Goal: Find specific page/section: Find specific page/section

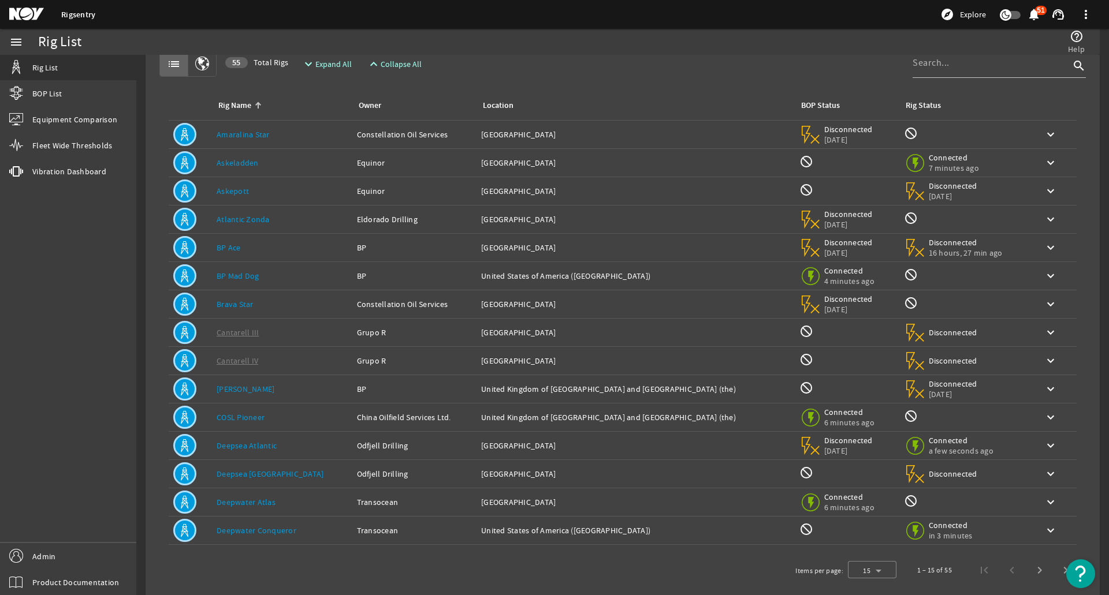
scroll to position [44, 0]
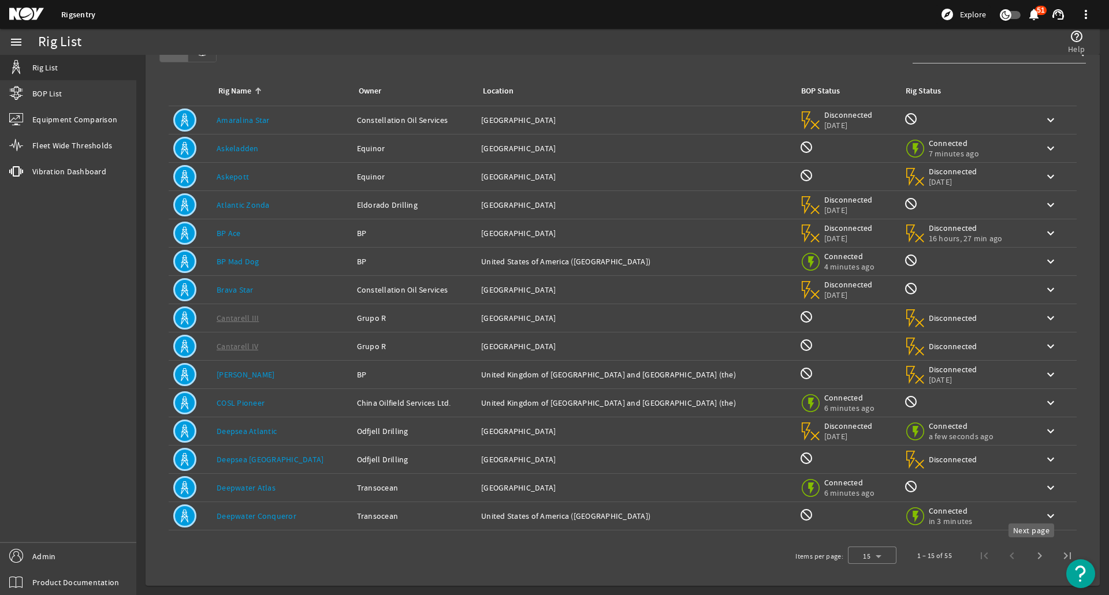
click at [1026, 560] on span "Next page" at bounding box center [1040, 556] width 28 height 28
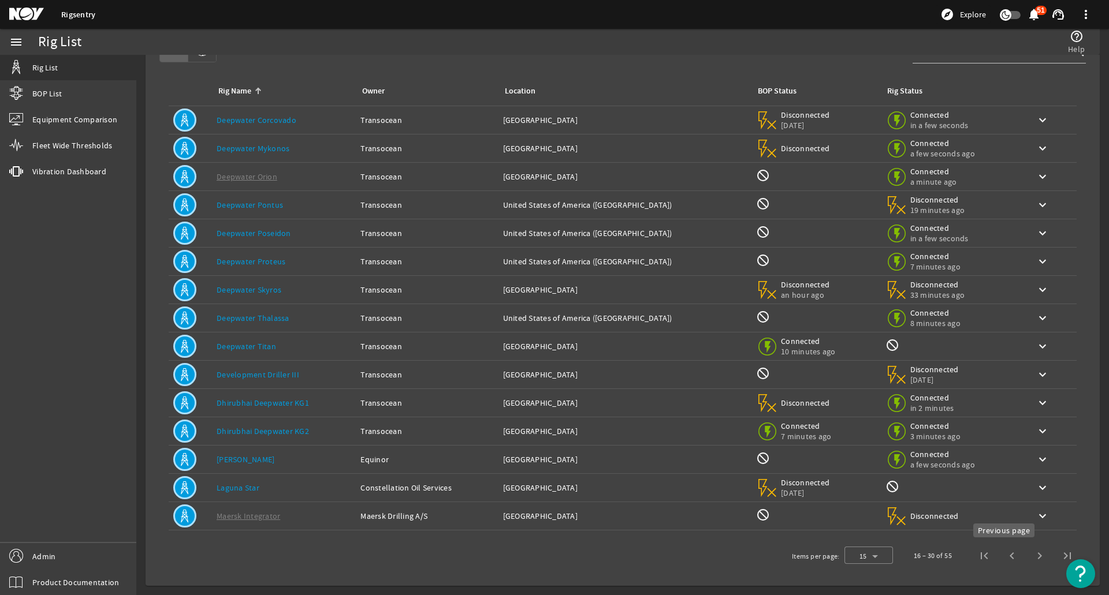
click at [1008, 556] on span "Previous page" at bounding box center [1012, 556] width 28 height 28
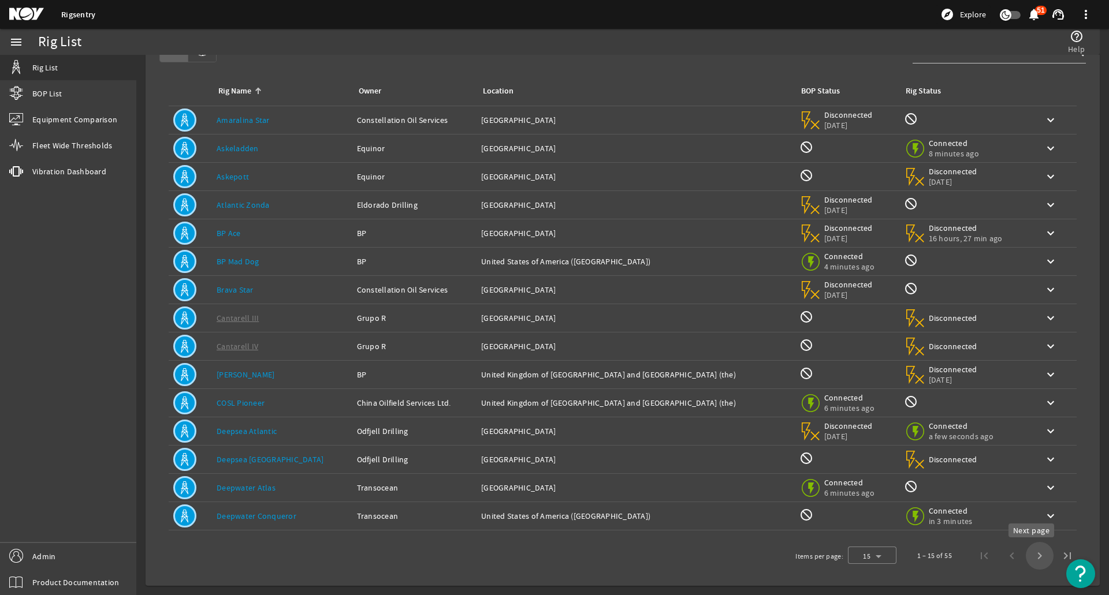
click at [1034, 547] on span "Next page" at bounding box center [1040, 556] width 28 height 28
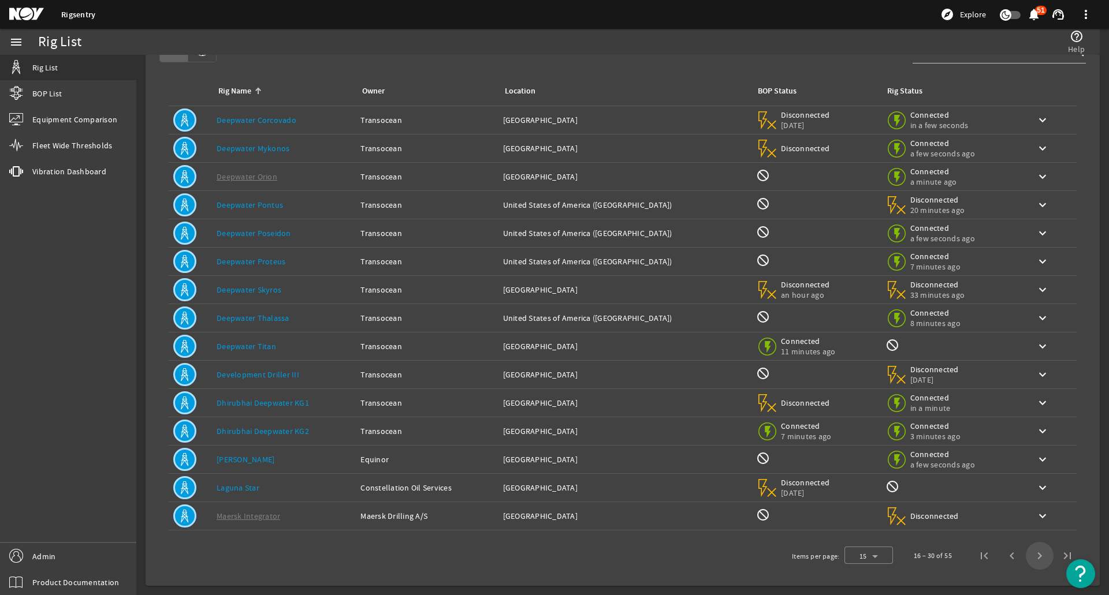
click at [1033, 555] on span "Next page" at bounding box center [1040, 556] width 28 height 28
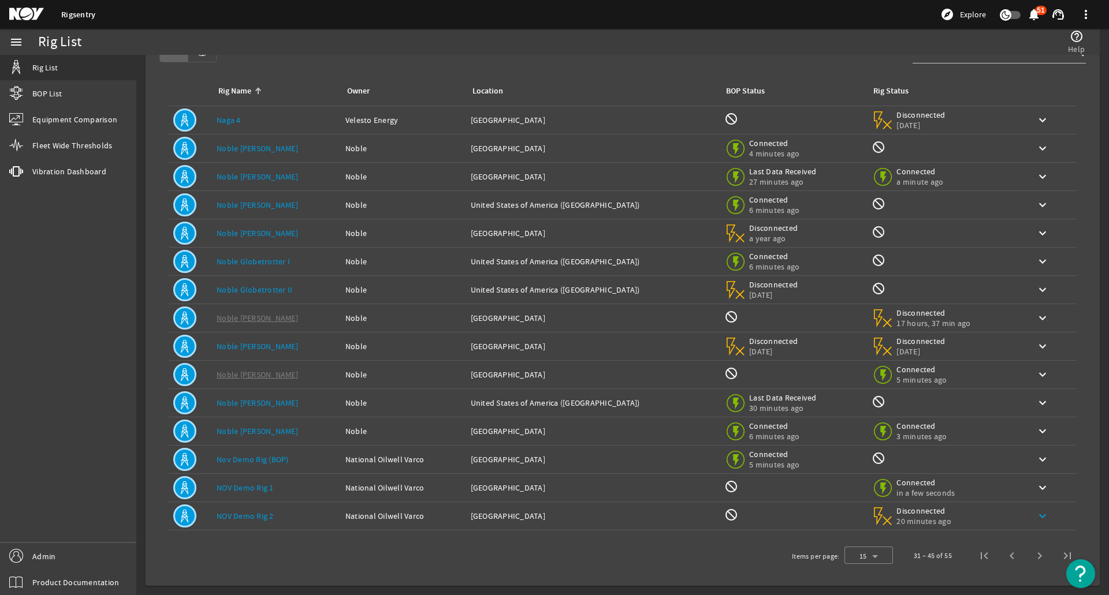
click at [1035, 519] on mat-icon "keyboard_arrow_down" at bounding box center [1042, 516] width 14 height 14
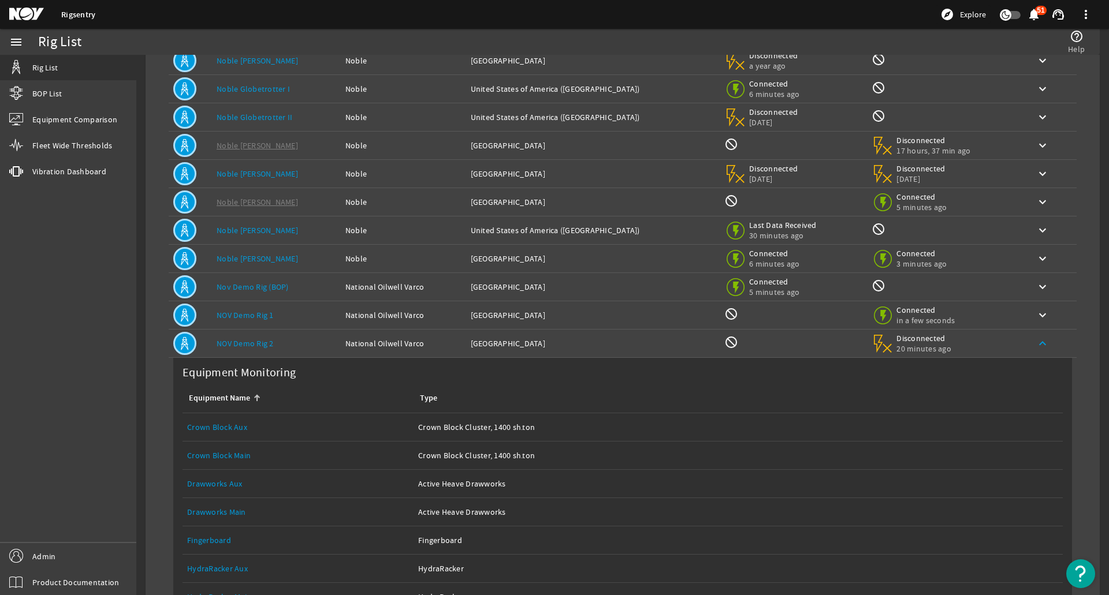
scroll to position [218, 0]
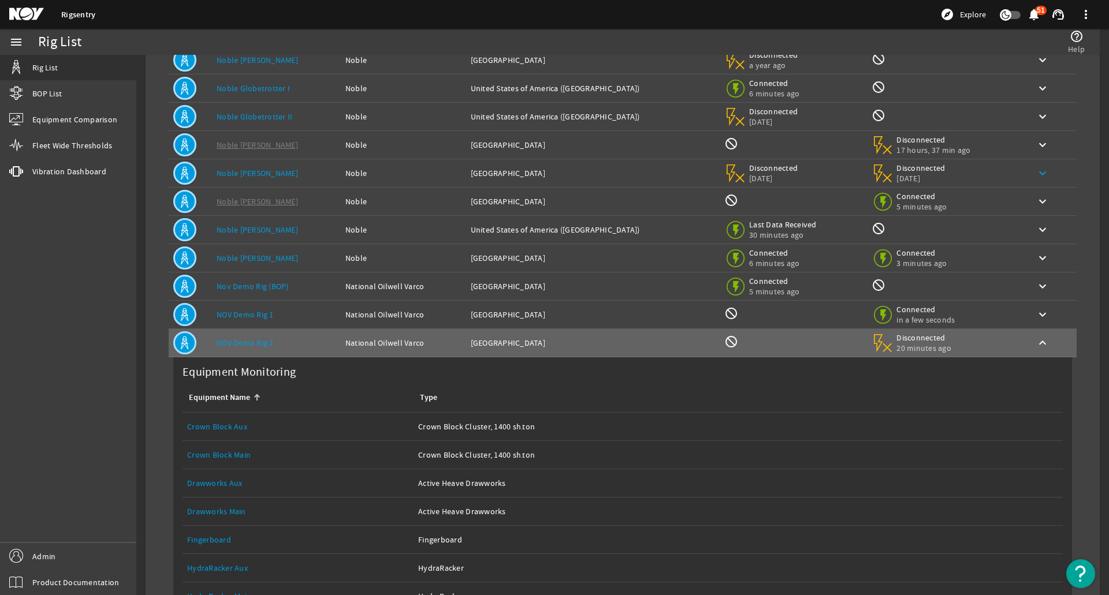
click at [1035, 347] on mat-icon "keyboard_arrow_up" at bounding box center [1042, 343] width 14 height 14
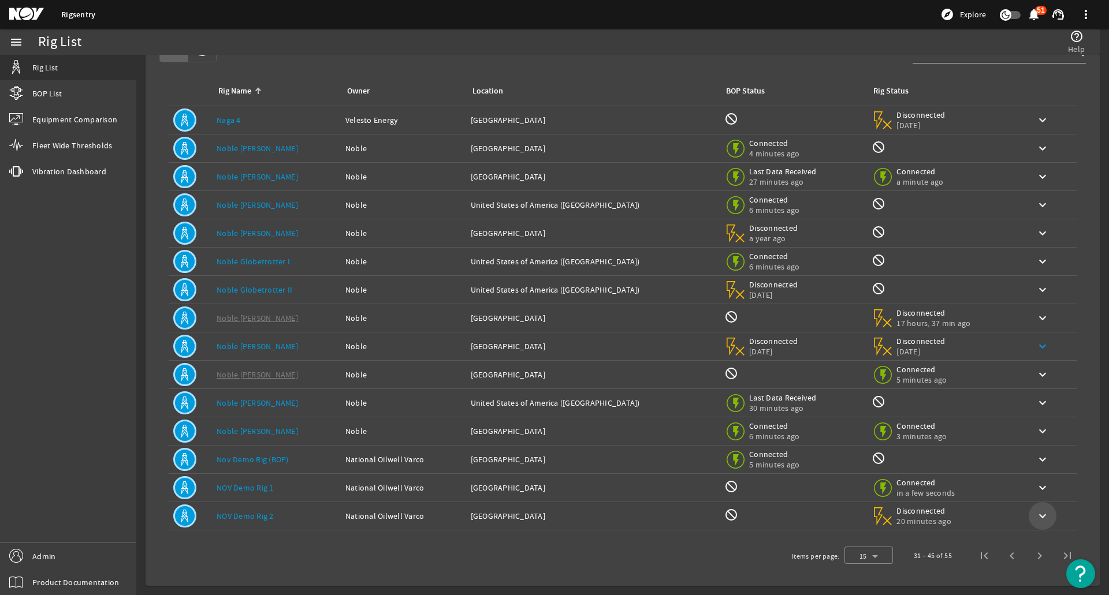
scroll to position [44, 0]
click at [1026, 554] on span "Next page" at bounding box center [1040, 556] width 28 height 28
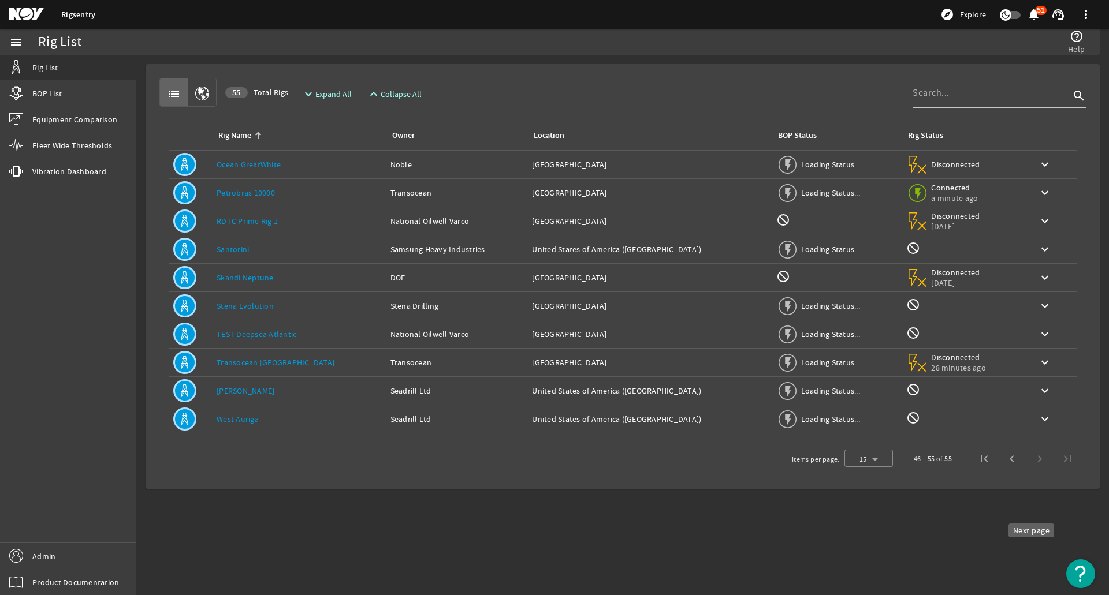
scroll to position [0, 0]
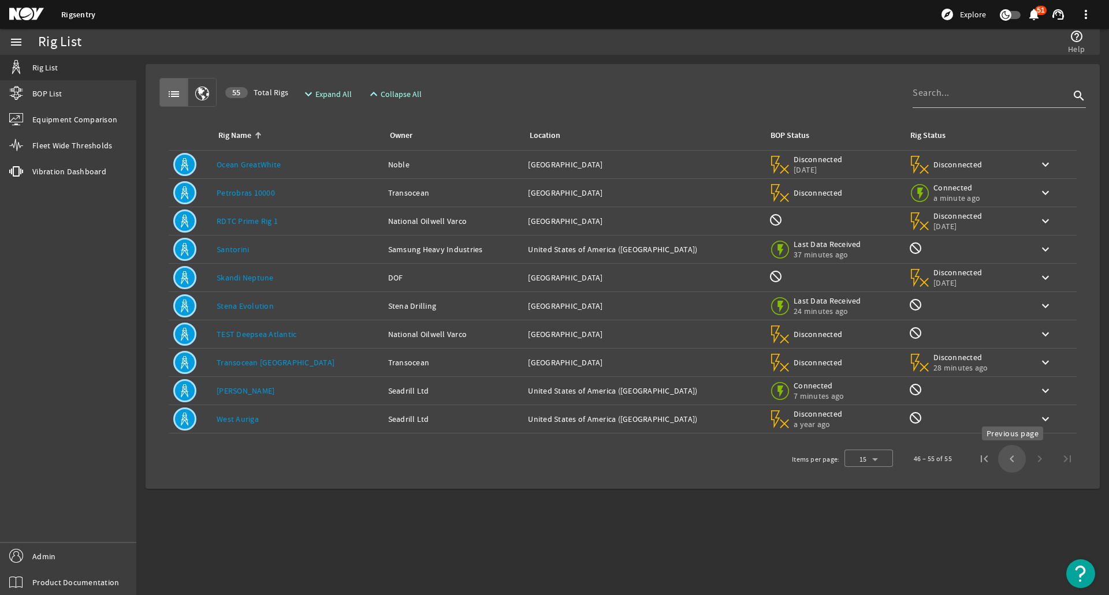
click at [1011, 461] on span "Previous page" at bounding box center [1012, 459] width 28 height 28
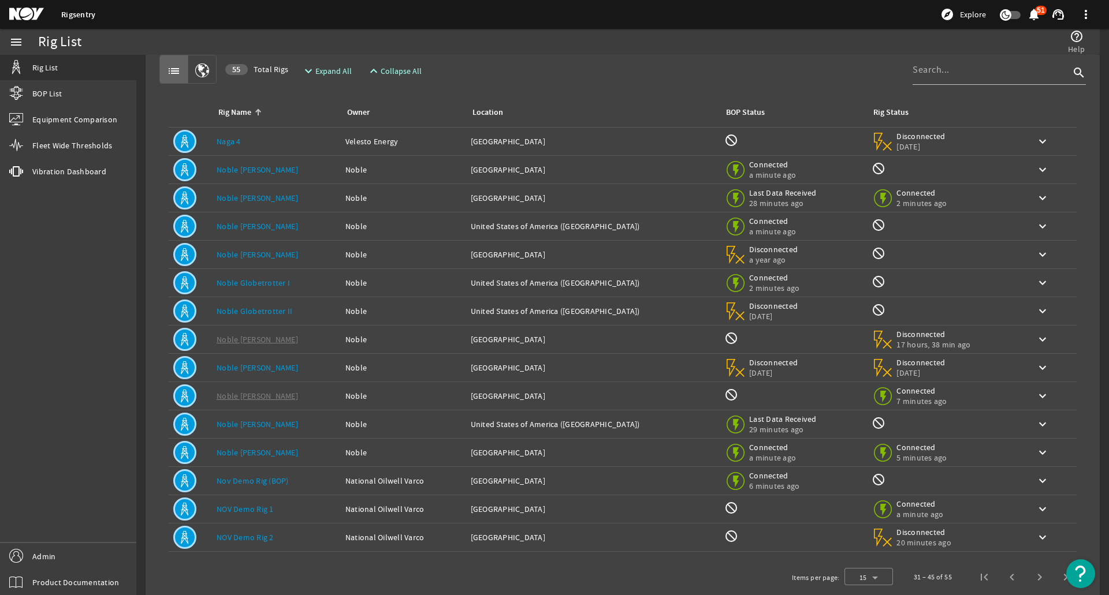
scroll to position [44, 0]
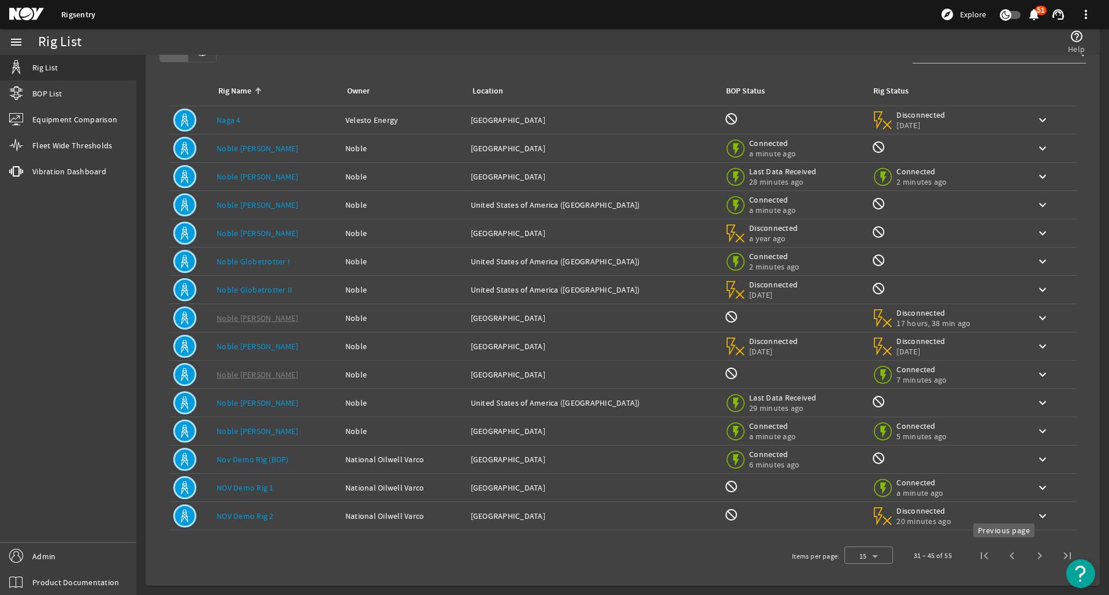
click at [1007, 554] on span "Previous page" at bounding box center [1012, 556] width 28 height 28
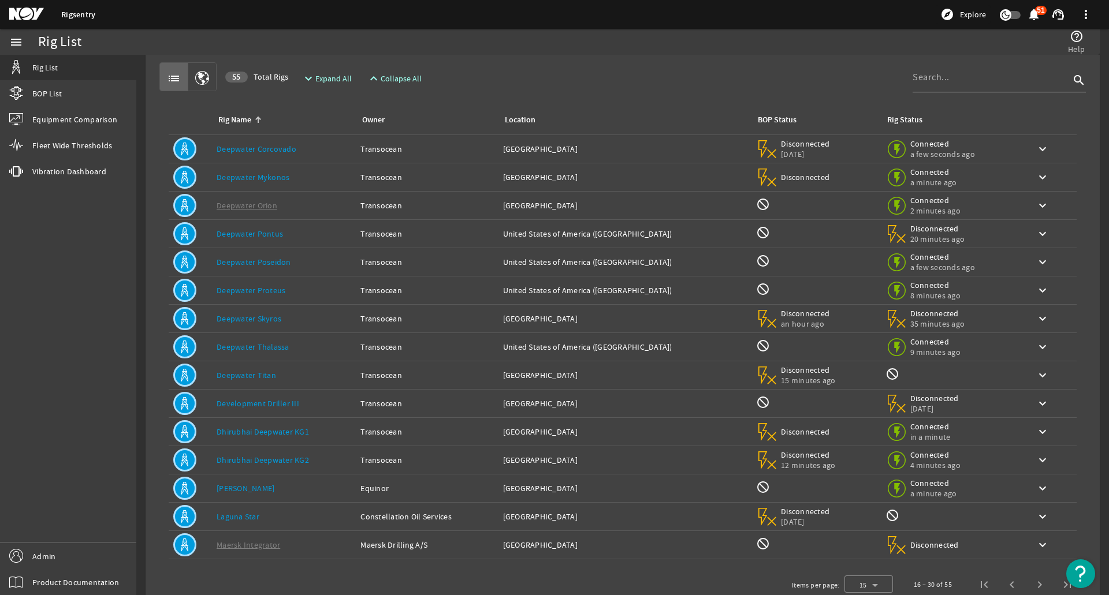
scroll to position [0, 0]
